Goal: Transaction & Acquisition: Obtain resource

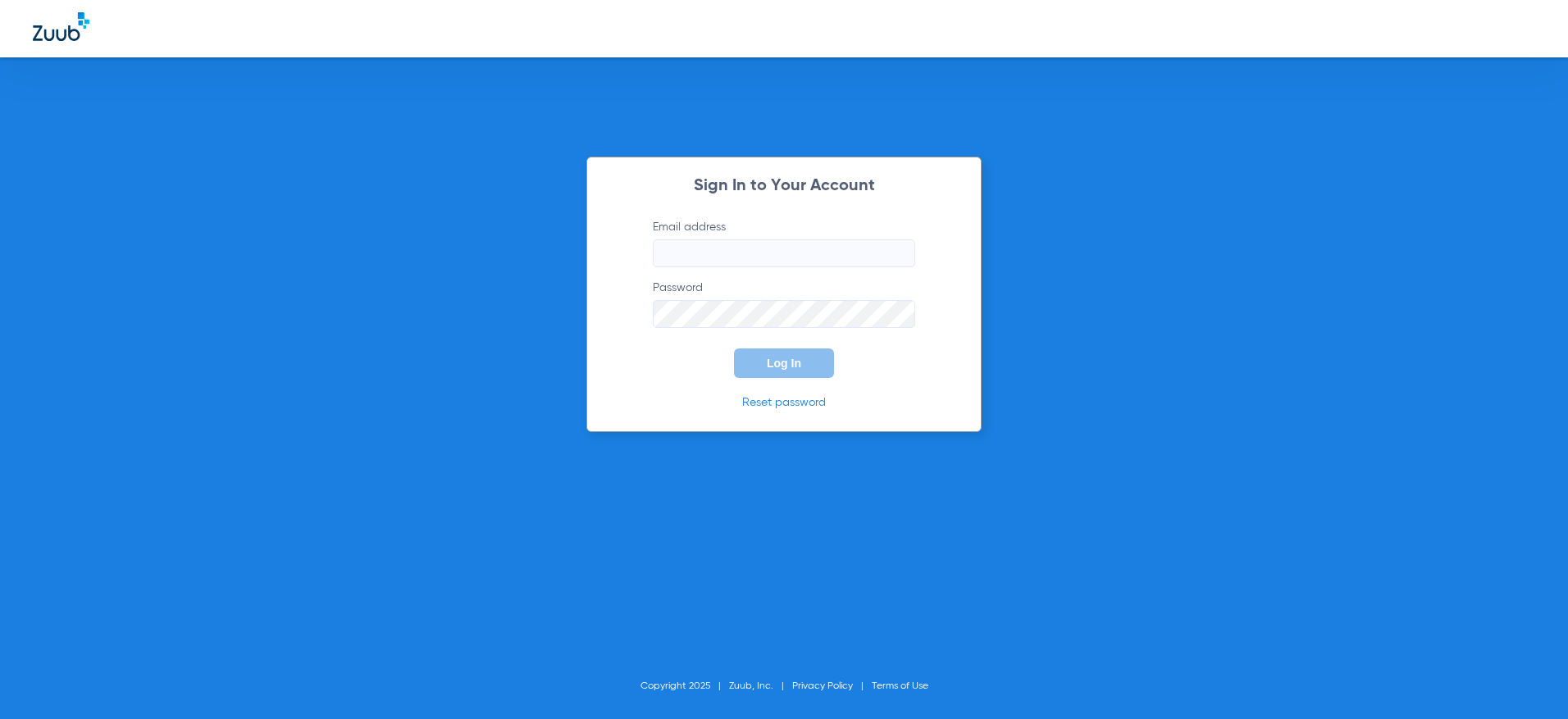
click at [746, 258] on input "Email address" at bounding box center [784, 253] width 262 height 28
type input "[EMAIL_ADDRESS][DOMAIN_NAME]"
click at [761, 356] on button "Log In" at bounding box center [784, 363] width 100 height 30
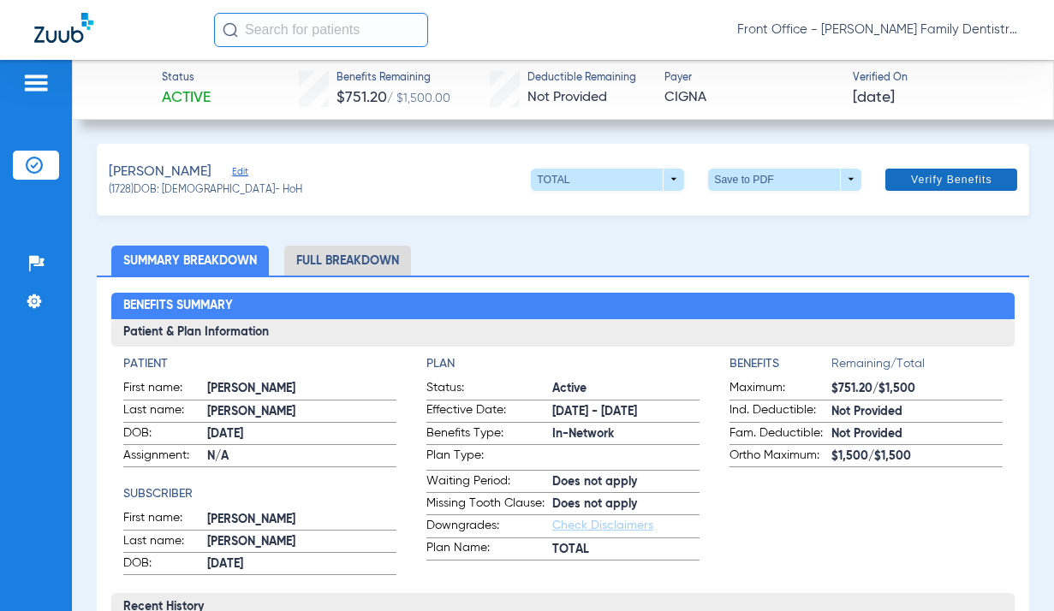
click at [911, 183] on span "Verify Benefits" at bounding box center [951, 180] width 81 height 14
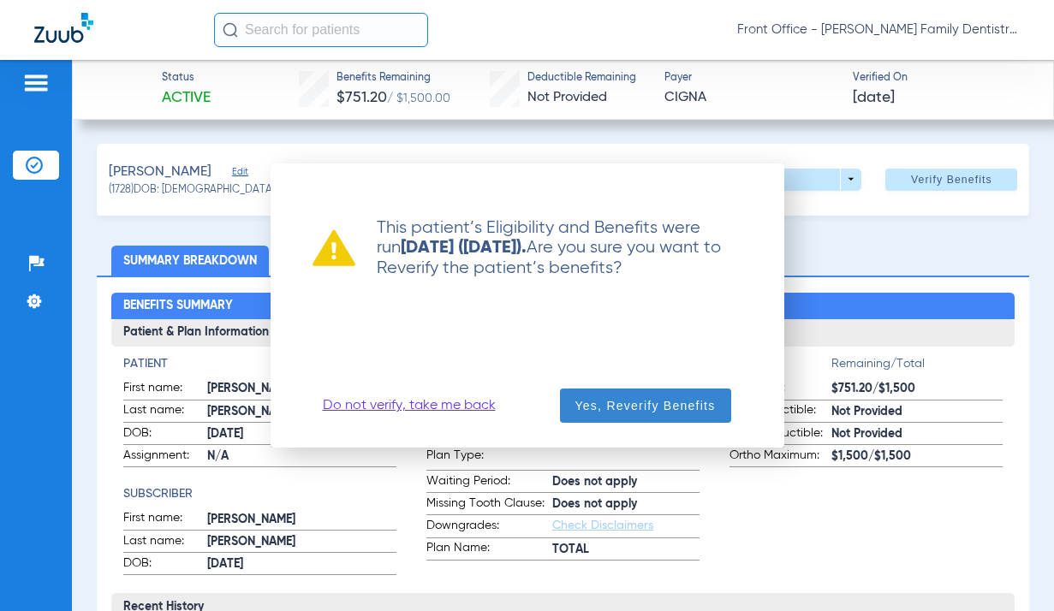
click at [664, 409] on span "Yes, Reverify Benefits" at bounding box center [645, 405] width 140 height 17
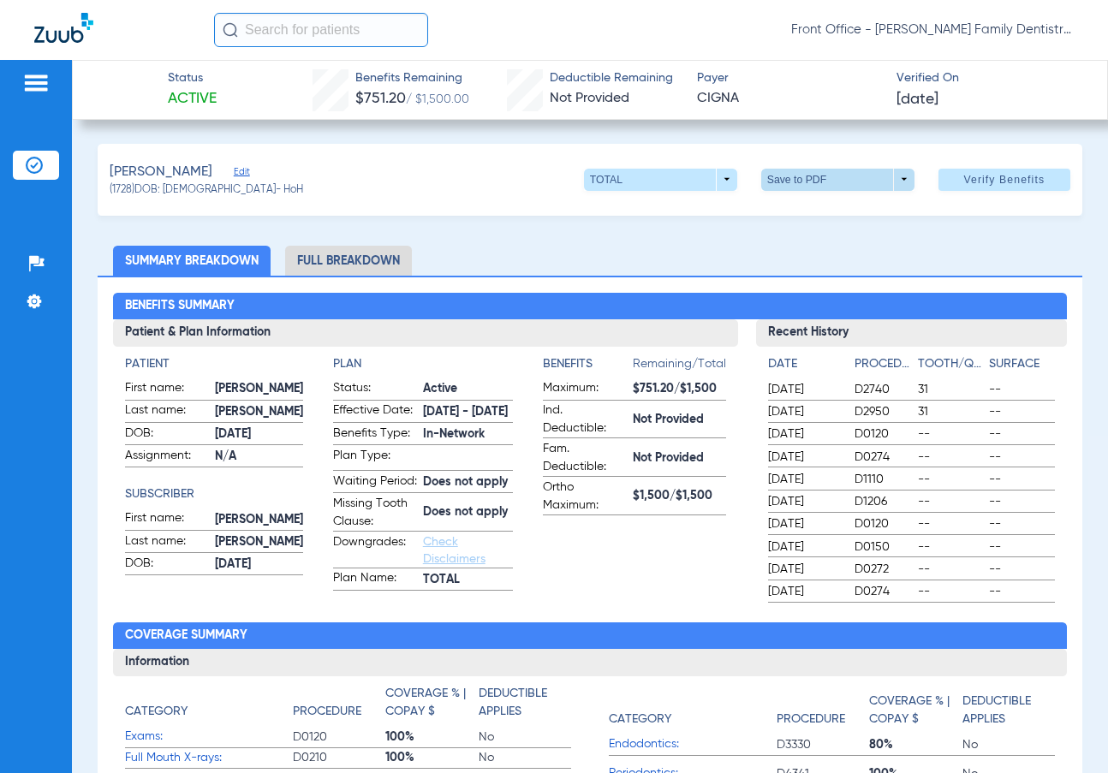
click at [824, 176] on span at bounding box center [837, 179] width 41 height 41
click at [827, 212] on span "Save to PDF" at bounding box center [831, 213] width 68 height 12
